Goal: Task Accomplishment & Management: Complete application form

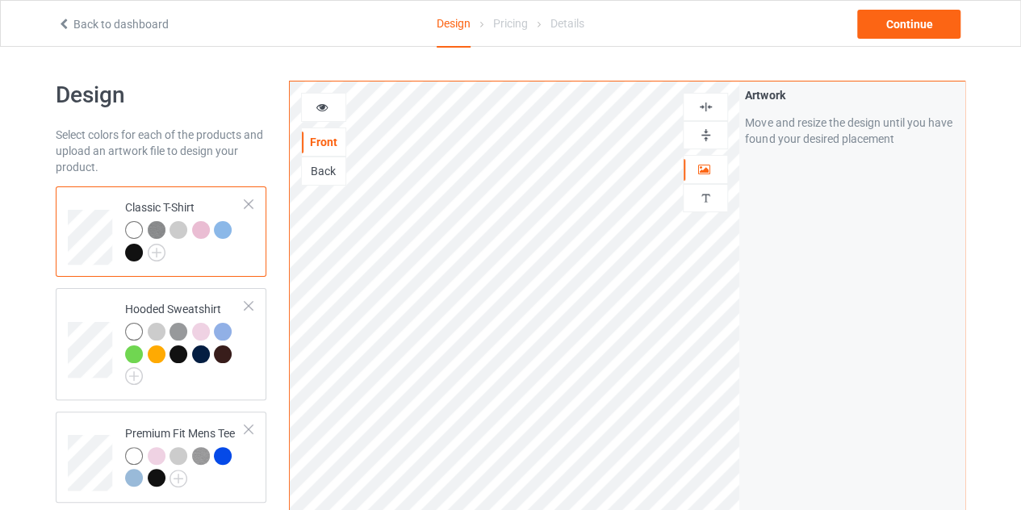
click at [63, 30] on link "Back to dashboard" at bounding box center [112, 24] width 111 height 13
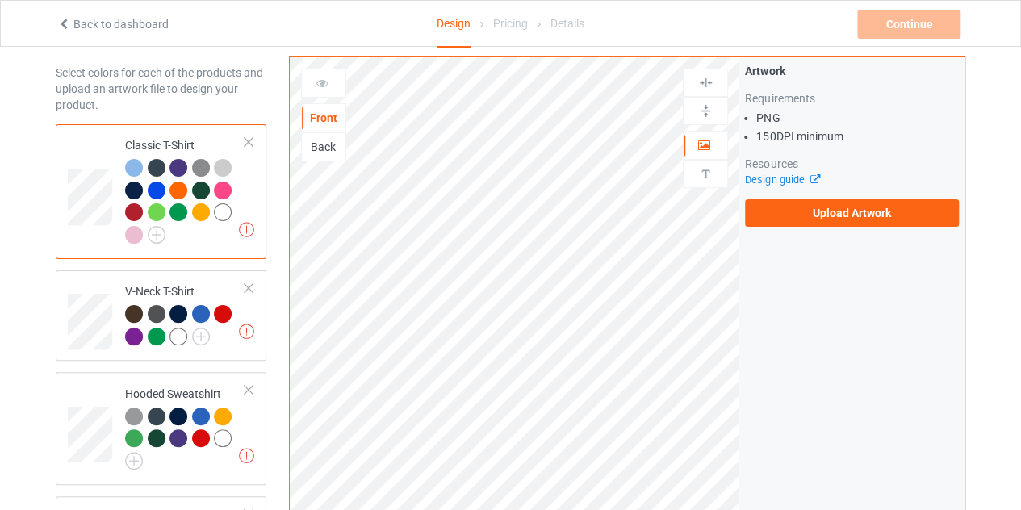
scroll to position [63, 0]
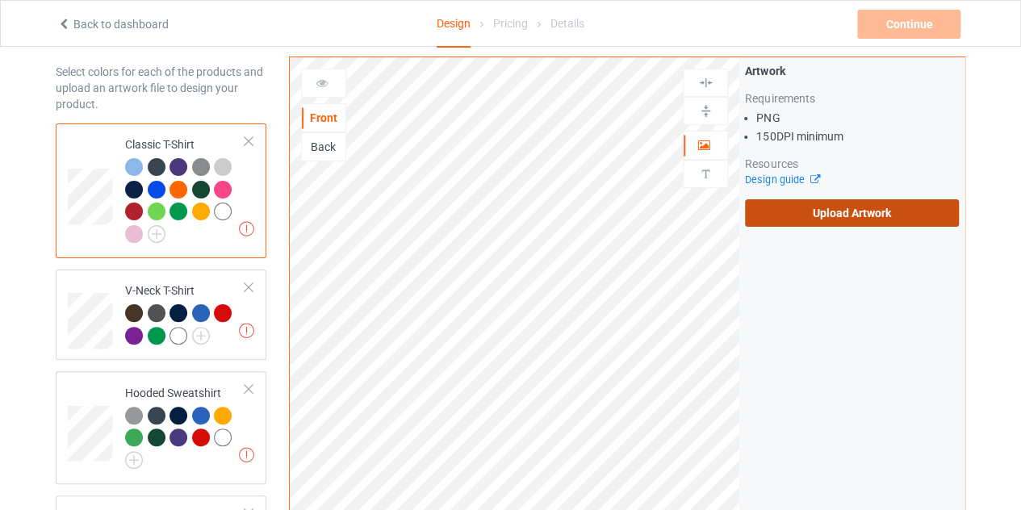
click at [828, 217] on label "Upload Artwork" at bounding box center [852, 212] width 214 height 27
click at [0, 0] on input "Upload Artwork" at bounding box center [0, 0] width 0 height 0
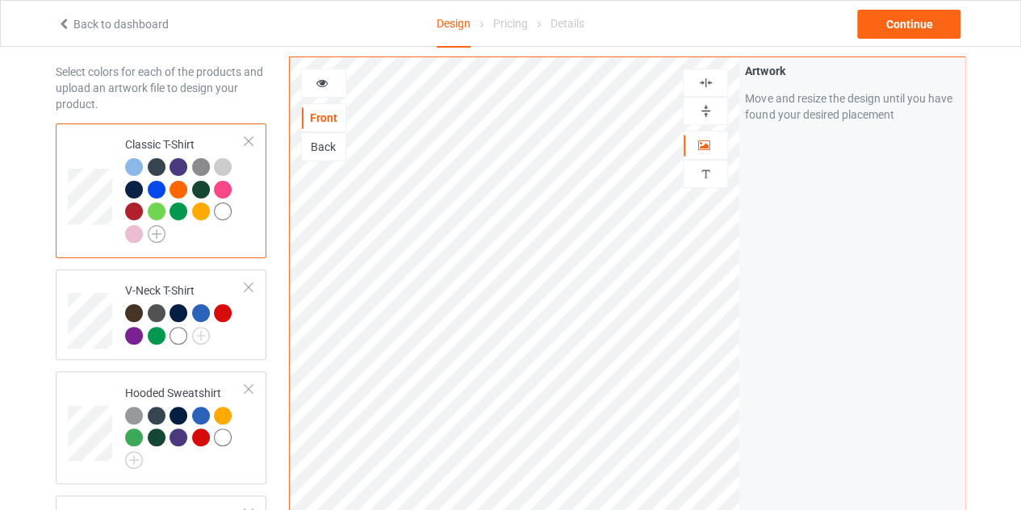
click at [159, 228] on img at bounding box center [157, 234] width 18 height 18
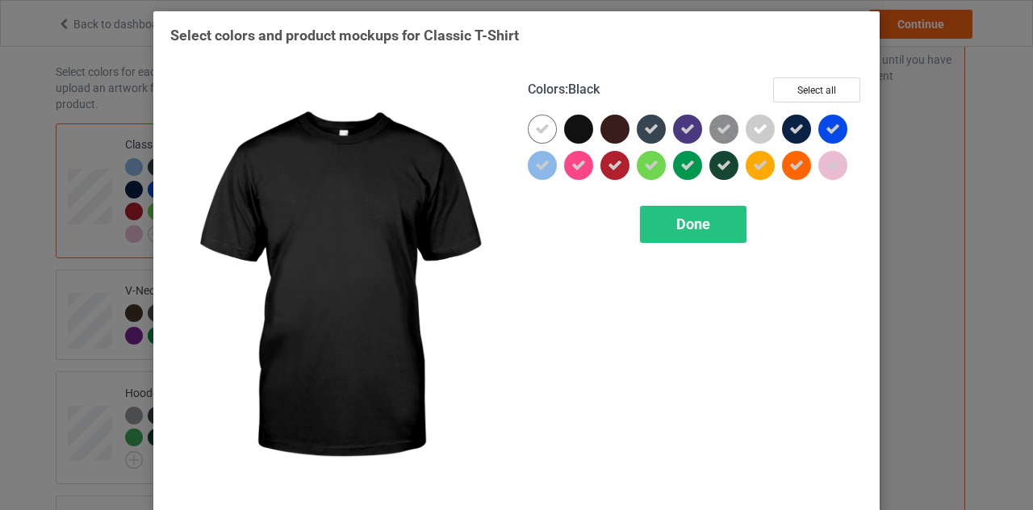
click at [575, 128] on div at bounding box center [578, 129] width 29 height 29
click at [571, 128] on icon at bounding box center [578, 129] width 15 height 15
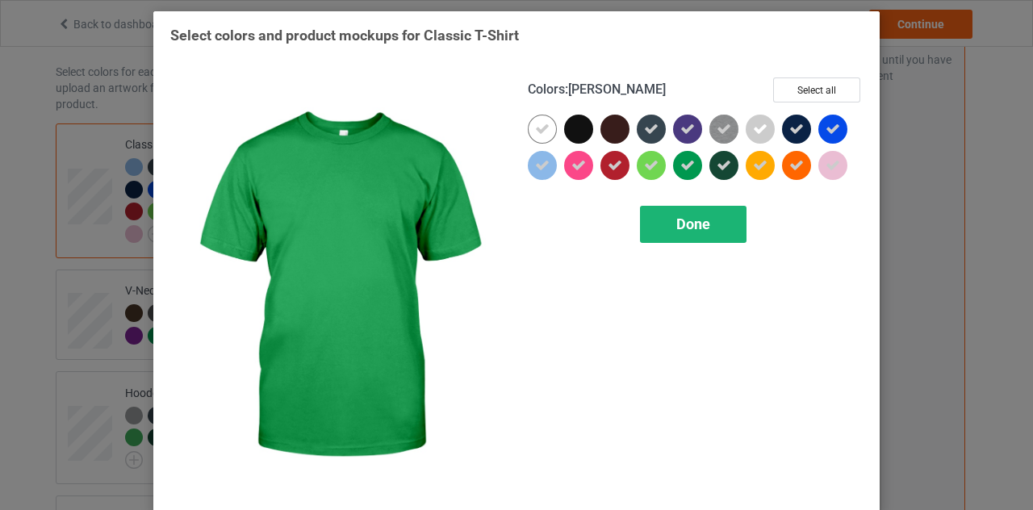
click at [687, 216] on span "Done" at bounding box center [693, 224] width 34 height 17
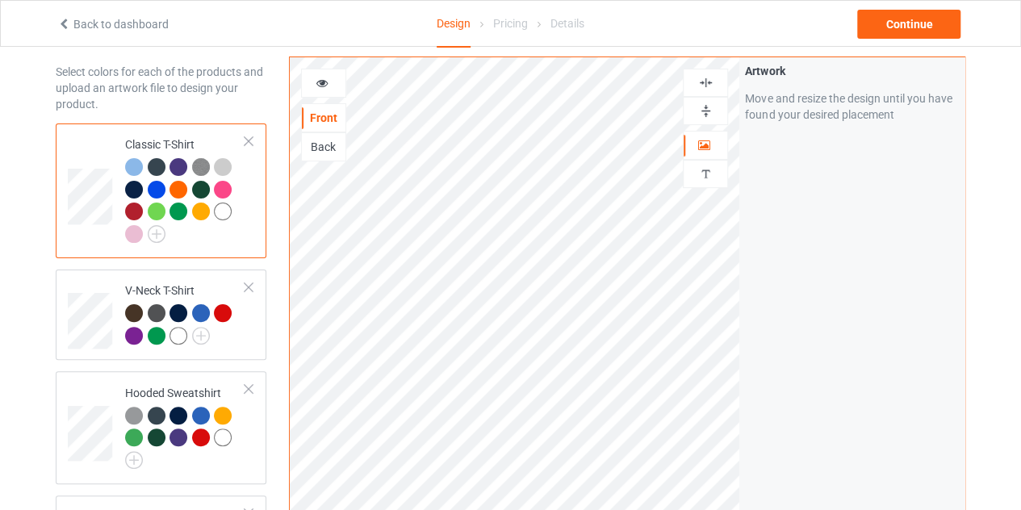
click at [171, 169] on div at bounding box center [178, 167] width 18 height 18
click at [181, 166] on div at bounding box center [178, 167] width 18 height 18
click at [320, 85] on icon at bounding box center [323, 80] width 14 height 11
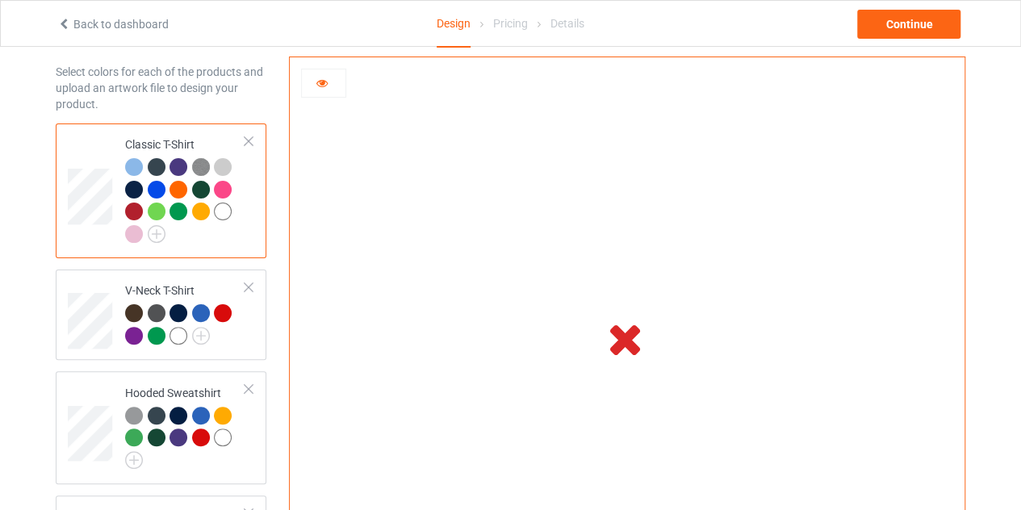
click at [320, 85] on icon at bounding box center [323, 80] width 14 height 11
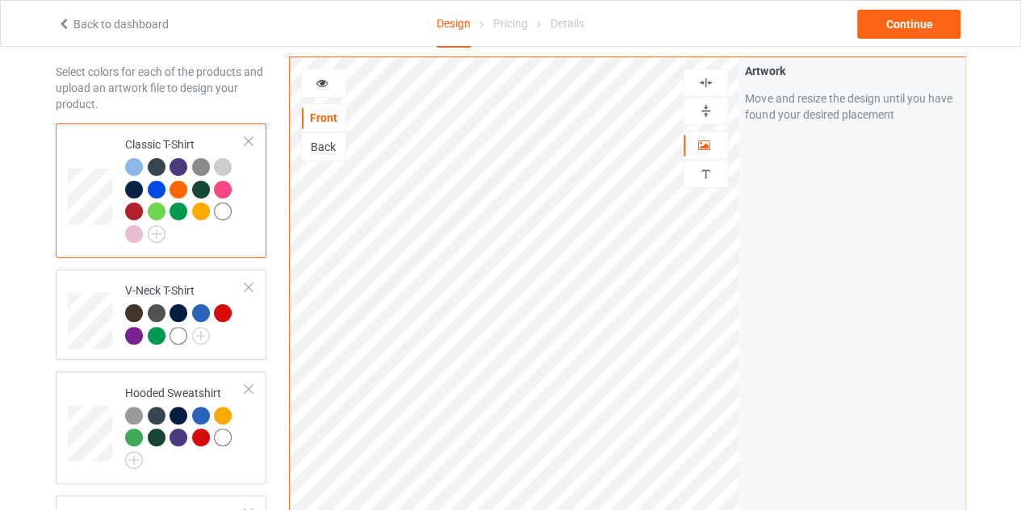
click at [320, 85] on icon at bounding box center [323, 80] width 14 height 11
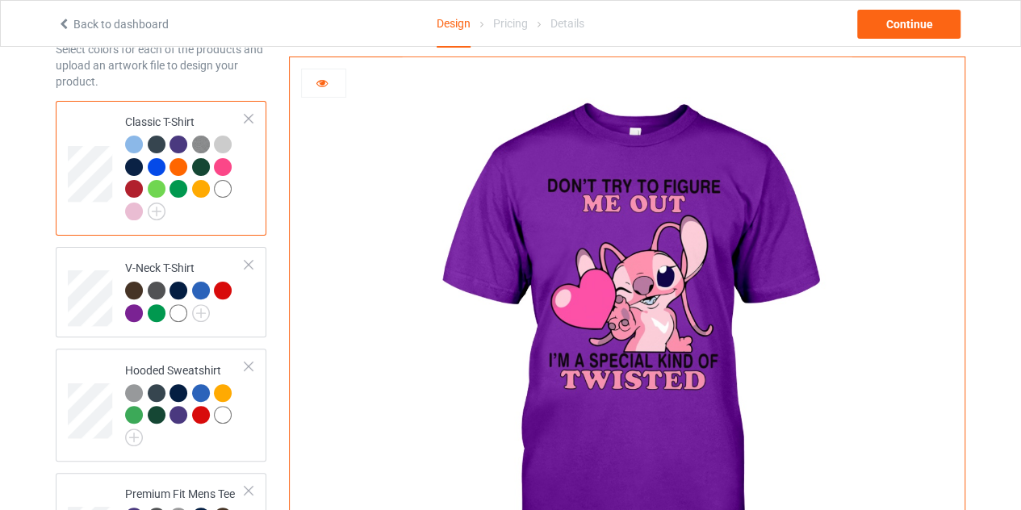
scroll to position [60, 0]
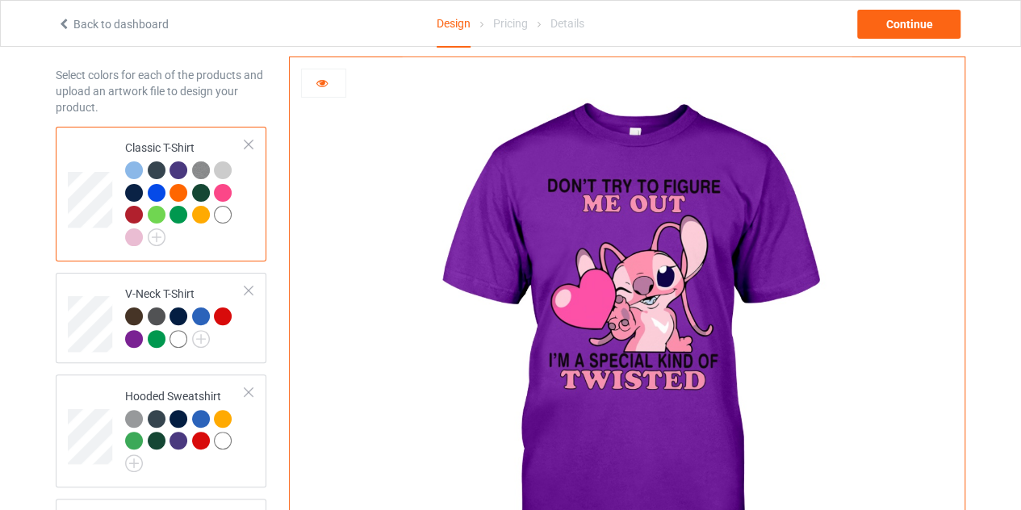
click at [321, 75] on icon at bounding box center [323, 80] width 14 height 11
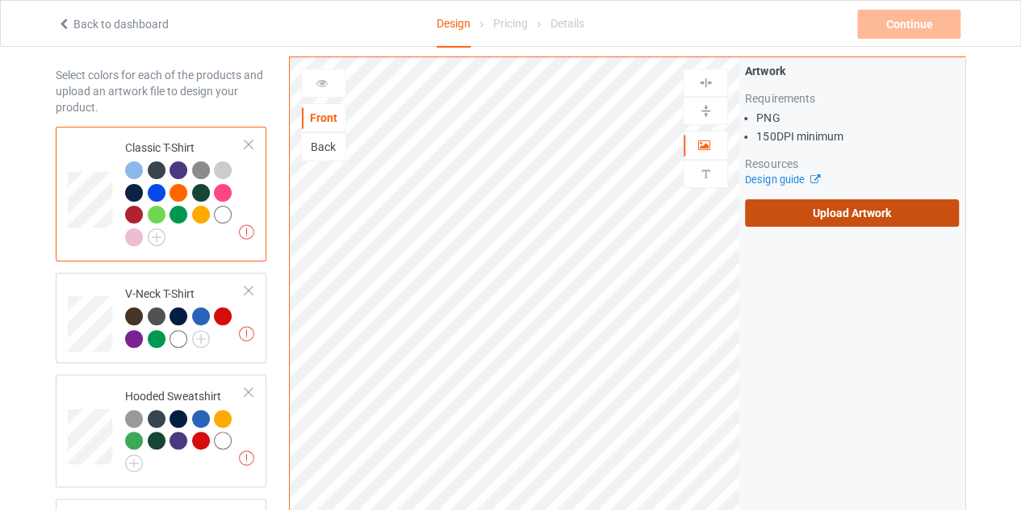
click at [834, 217] on label "Upload Artwork" at bounding box center [852, 212] width 214 height 27
click at [0, 0] on input "Upload Artwork" at bounding box center [0, 0] width 0 height 0
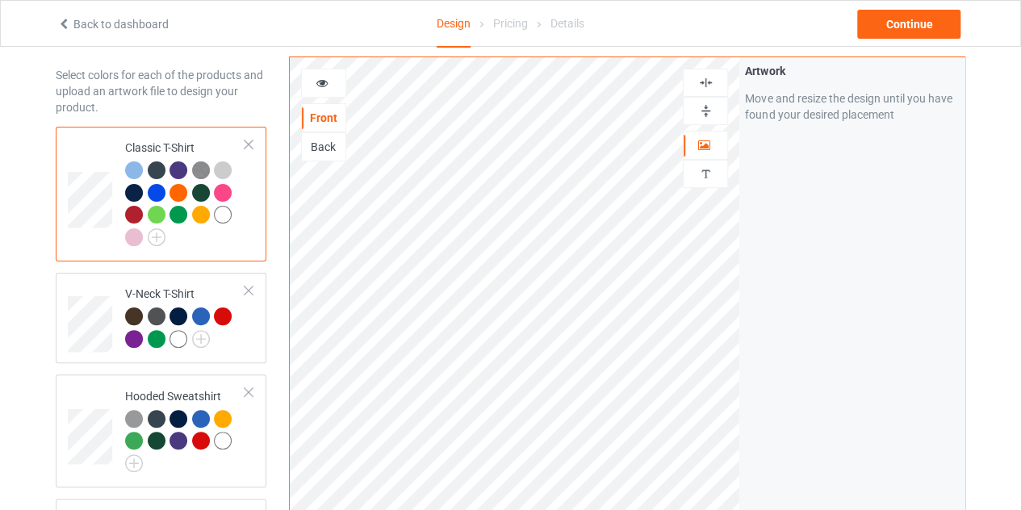
click at [706, 80] on img at bounding box center [705, 82] width 15 height 15
click at [321, 83] on icon at bounding box center [323, 80] width 14 height 11
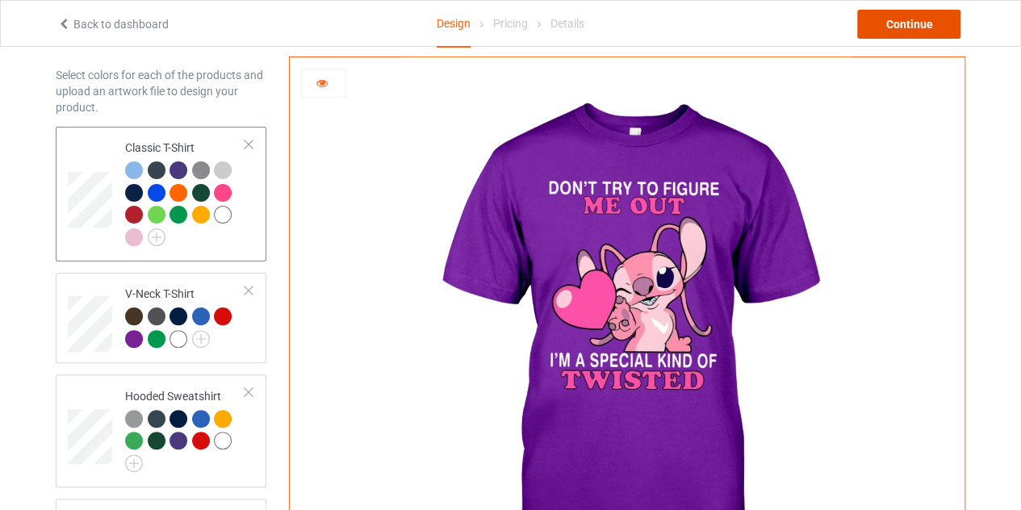
click at [888, 19] on div "Continue" at bounding box center [908, 24] width 103 height 29
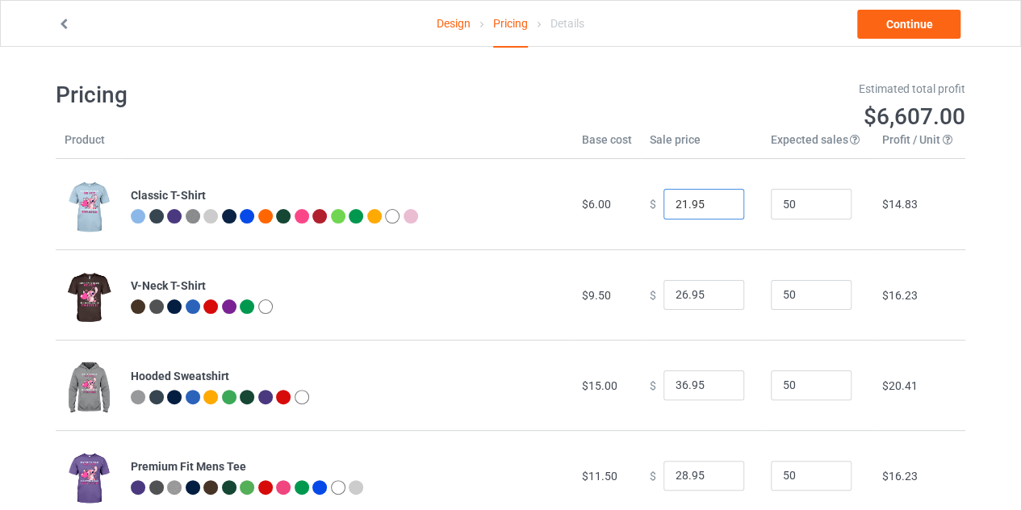
click at [716, 209] on input "21.95" at bounding box center [703, 204] width 81 height 31
click at [716, 209] on input "20.95" at bounding box center [703, 204] width 81 height 31
click at [716, 209] on input "19.95" at bounding box center [703, 204] width 81 height 31
click at [716, 209] on input "18.95" at bounding box center [703, 204] width 81 height 31
click at [716, 209] on input "17.95" at bounding box center [703, 204] width 81 height 31
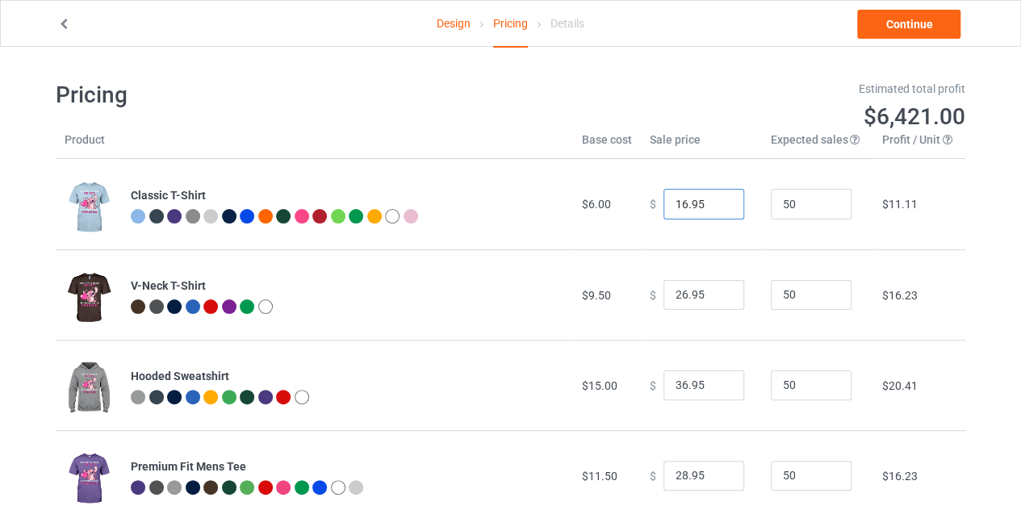
click at [716, 209] on input "16.95" at bounding box center [703, 204] width 81 height 31
click at [716, 209] on input "15.95" at bounding box center [703, 204] width 81 height 31
click at [716, 209] on input "14.95" at bounding box center [703, 204] width 81 height 31
type input "13.95"
click at [716, 209] on input "13.95" at bounding box center [703, 204] width 81 height 31
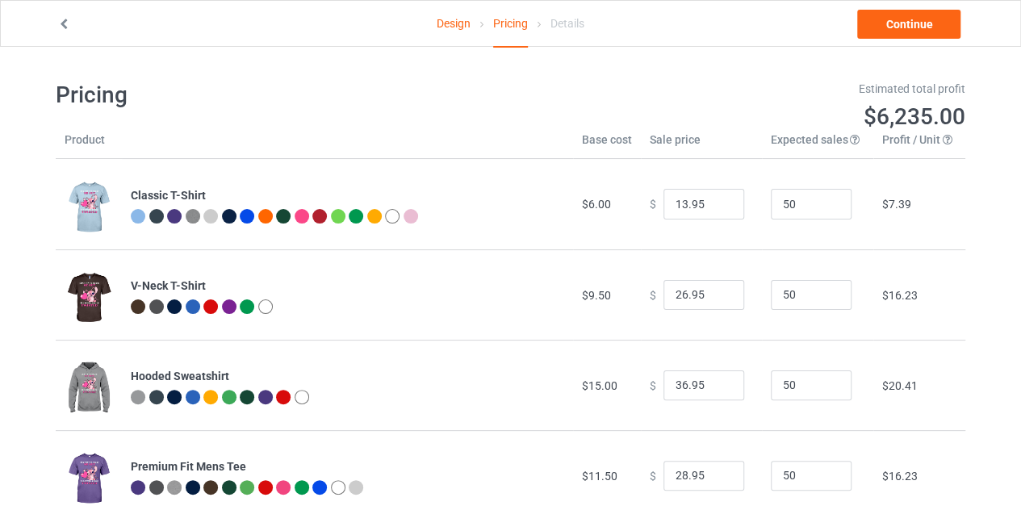
click at [460, 21] on link "Design" at bounding box center [454, 23] width 34 height 45
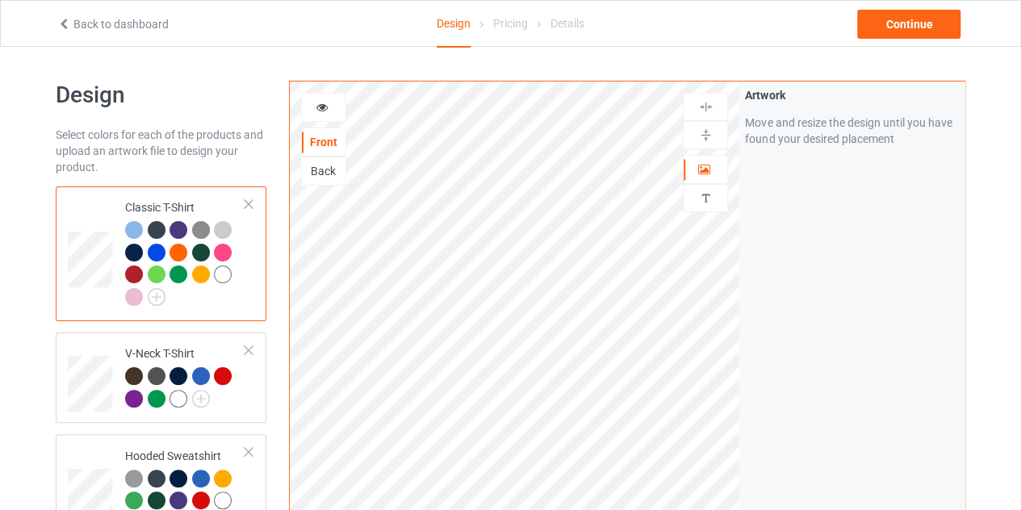
click at [175, 232] on div at bounding box center [178, 230] width 18 height 18
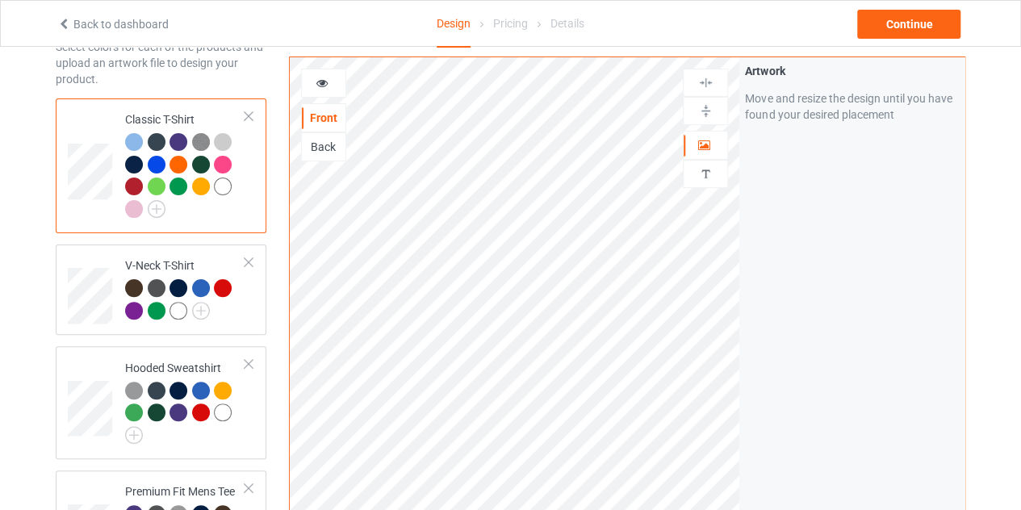
scroll to position [90, 0]
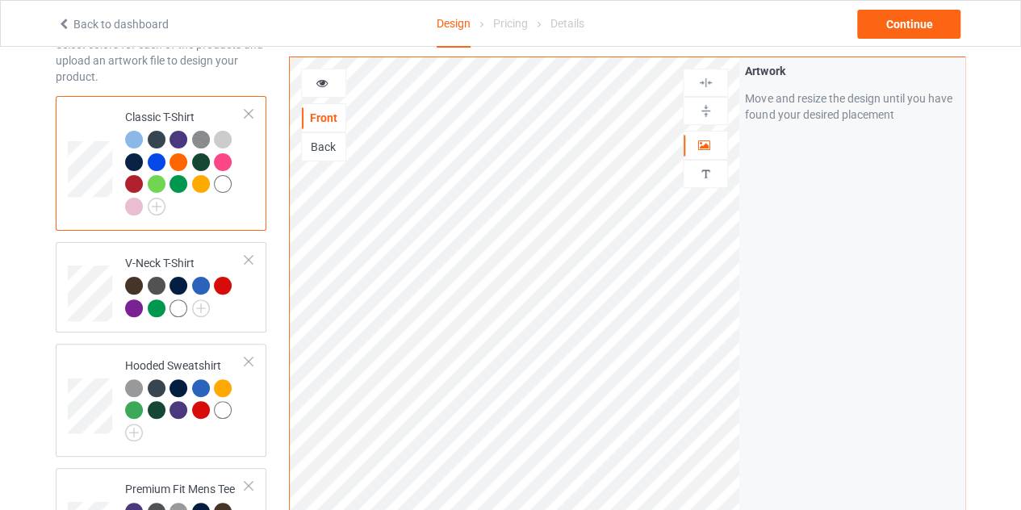
click at [179, 136] on div at bounding box center [178, 140] width 18 height 18
click at [132, 162] on div at bounding box center [134, 162] width 18 height 18
click at [157, 207] on img at bounding box center [157, 207] width 18 height 18
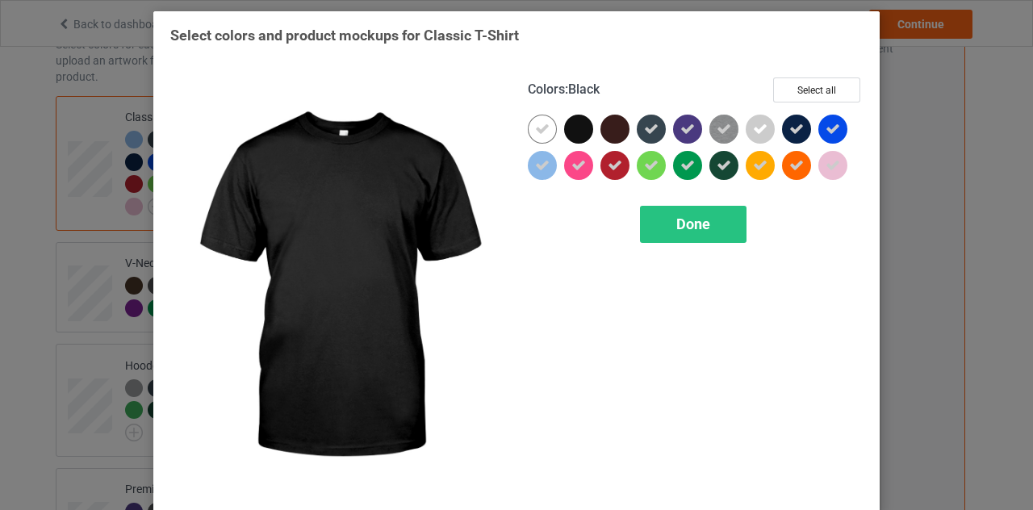
click at [572, 125] on div at bounding box center [578, 129] width 29 height 29
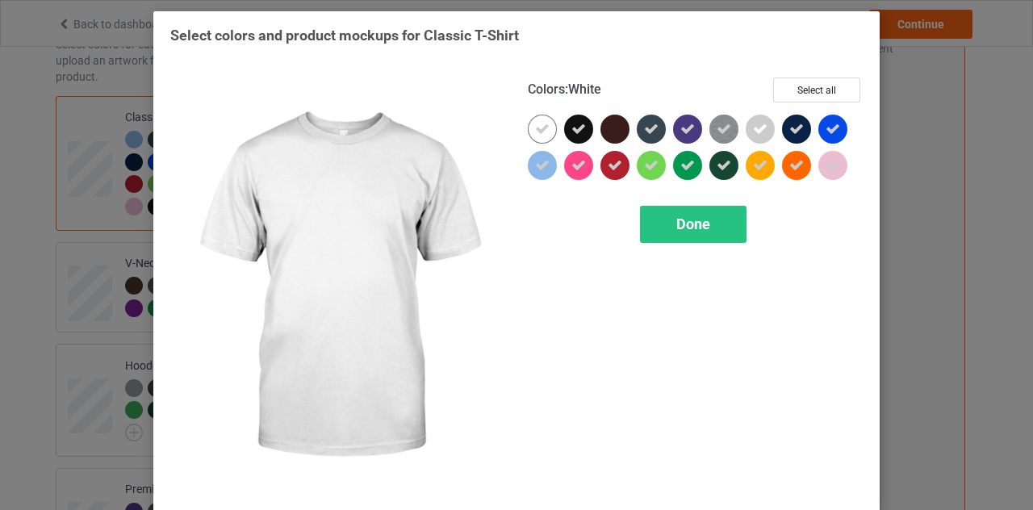
click at [537, 125] on icon at bounding box center [542, 129] width 15 height 15
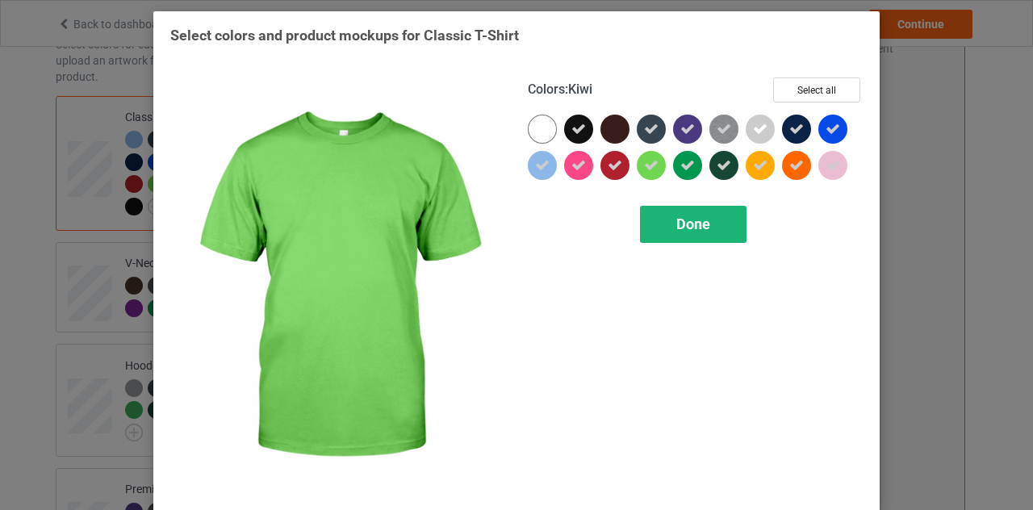
click at [693, 224] on span "Done" at bounding box center [693, 224] width 34 height 17
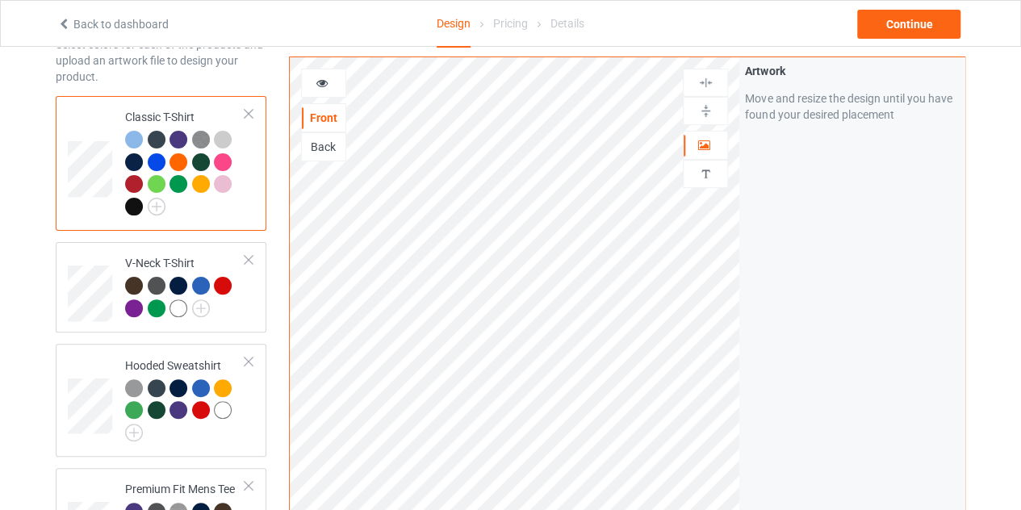
click at [132, 208] on div at bounding box center [134, 207] width 18 height 18
click at [328, 85] on icon at bounding box center [323, 80] width 14 height 11
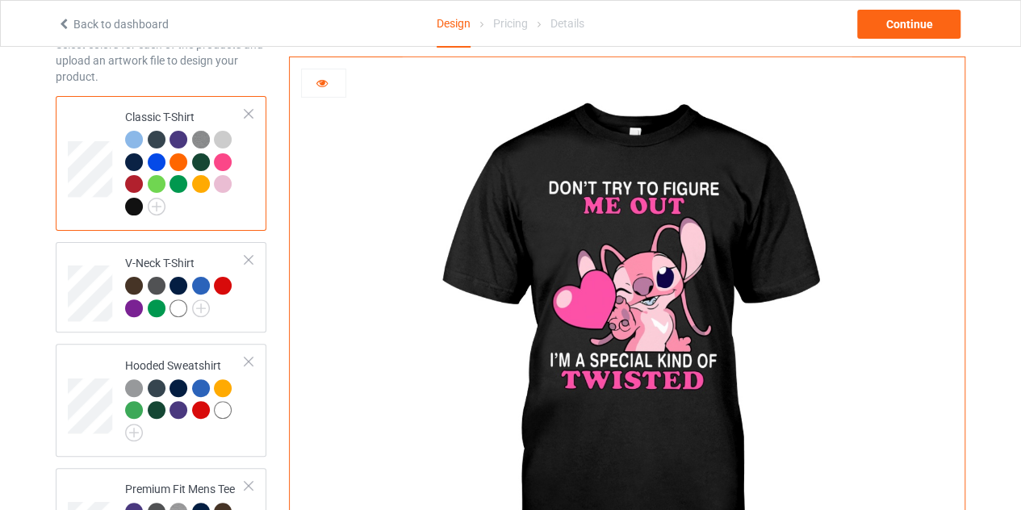
click at [173, 144] on div at bounding box center [178, 140] width 18 height 18
